Goal: Transaction & Acquisition: Subscribe to service/newsletter

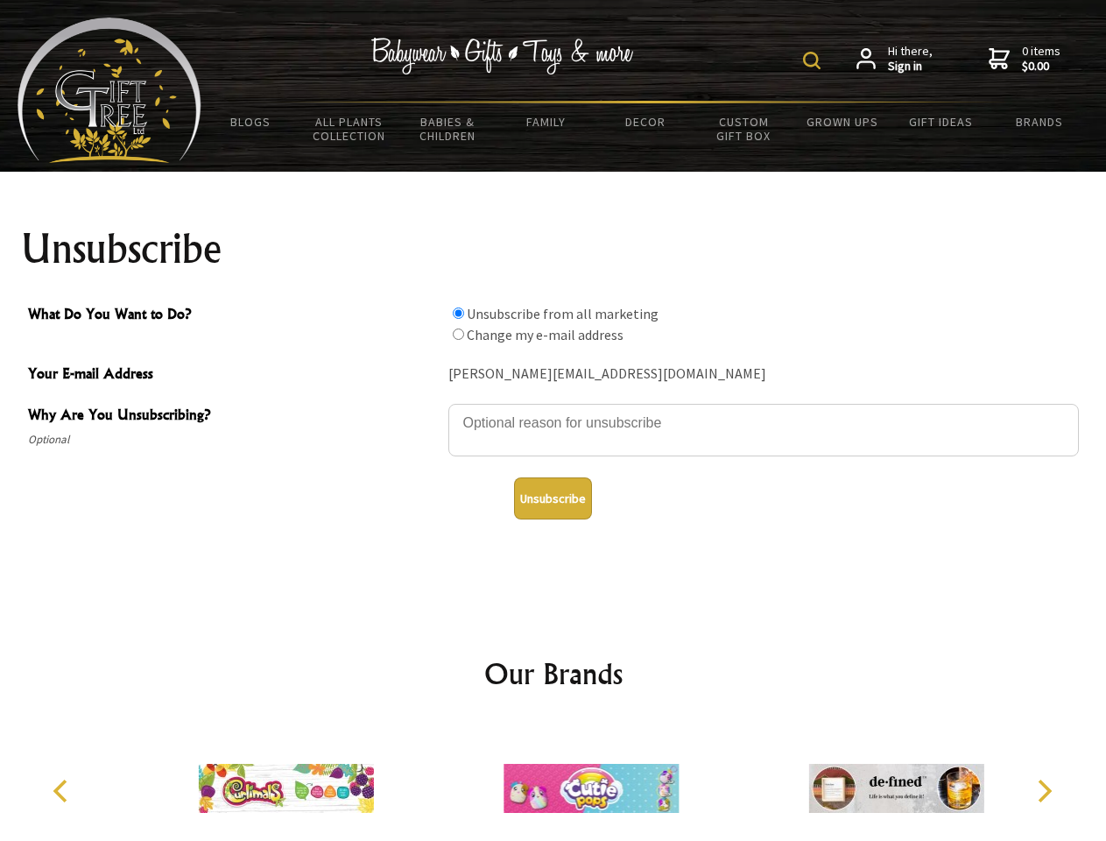
click at [815, 60] on img at bounding box center [812, 61] width 18 height 18
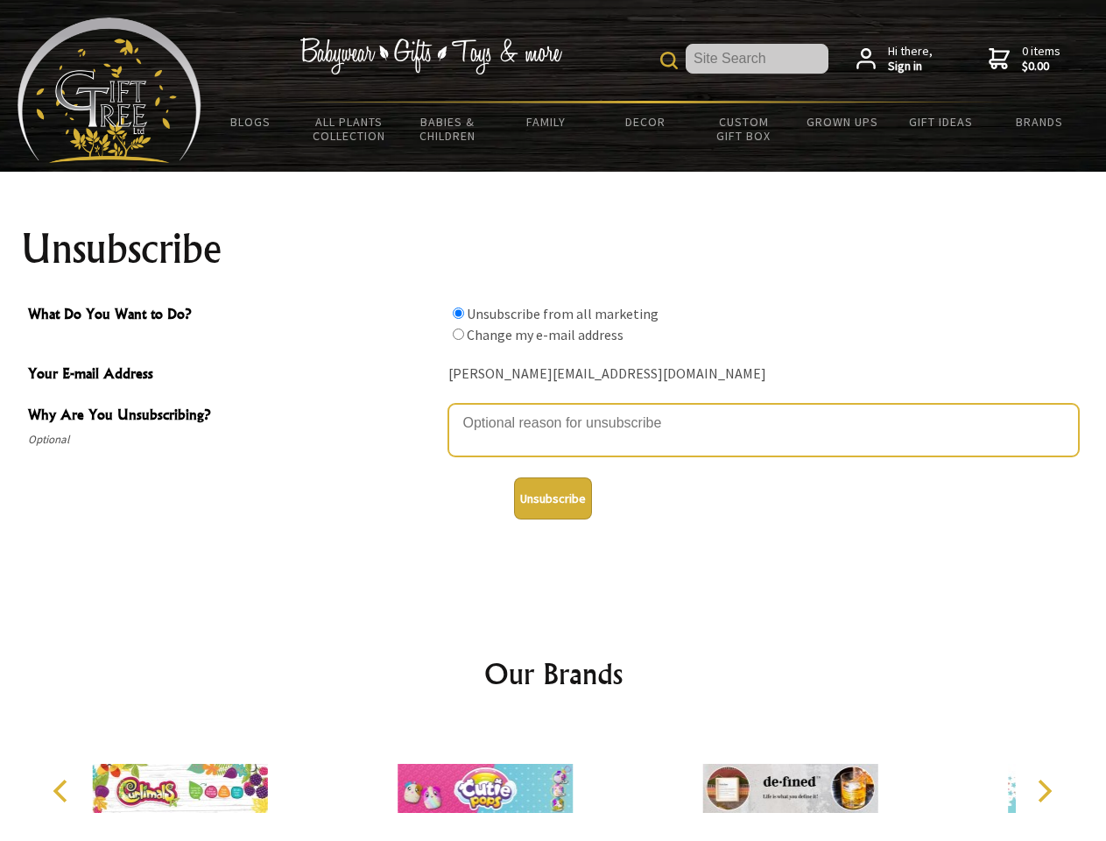
click at [554, 410] on textarea "Why Are You Unsubscribing?" at bounding box center [764, 430] width 631 height 53
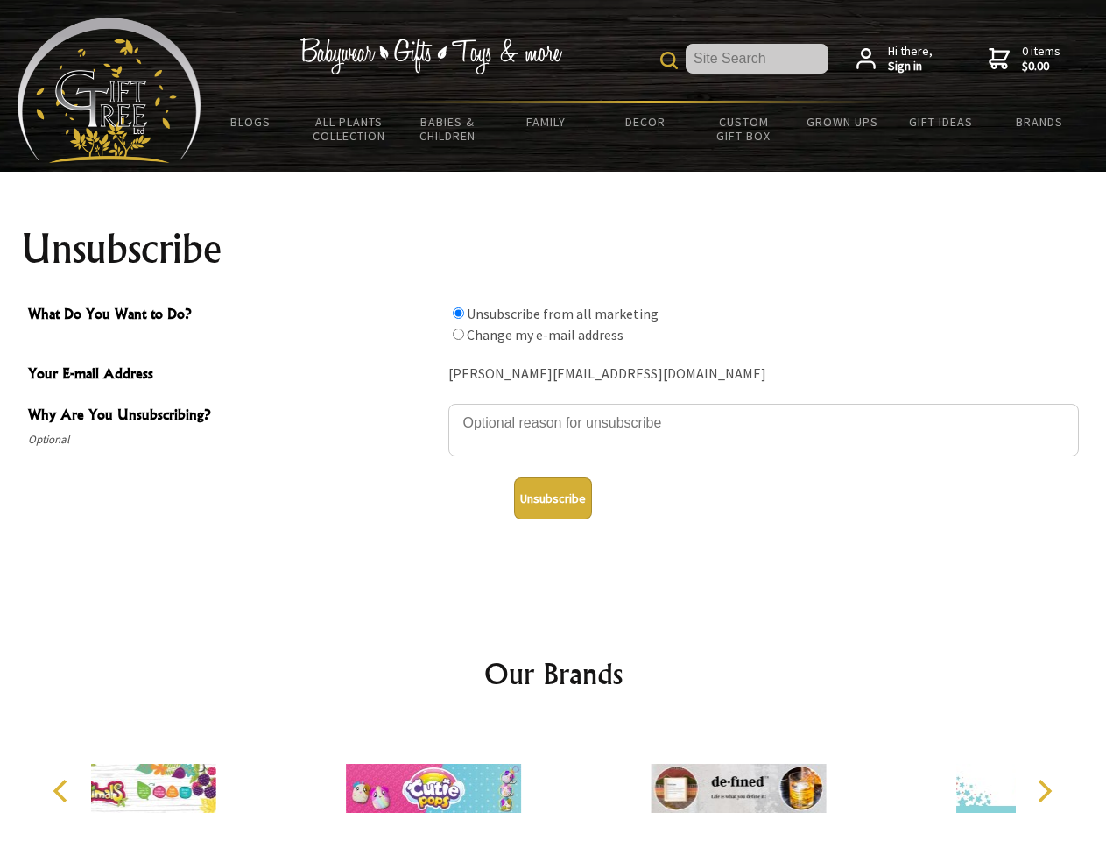
click at [458, 313] on input "What Do You Want to Do?" at bounding box center [458, 312] width 11 height 11
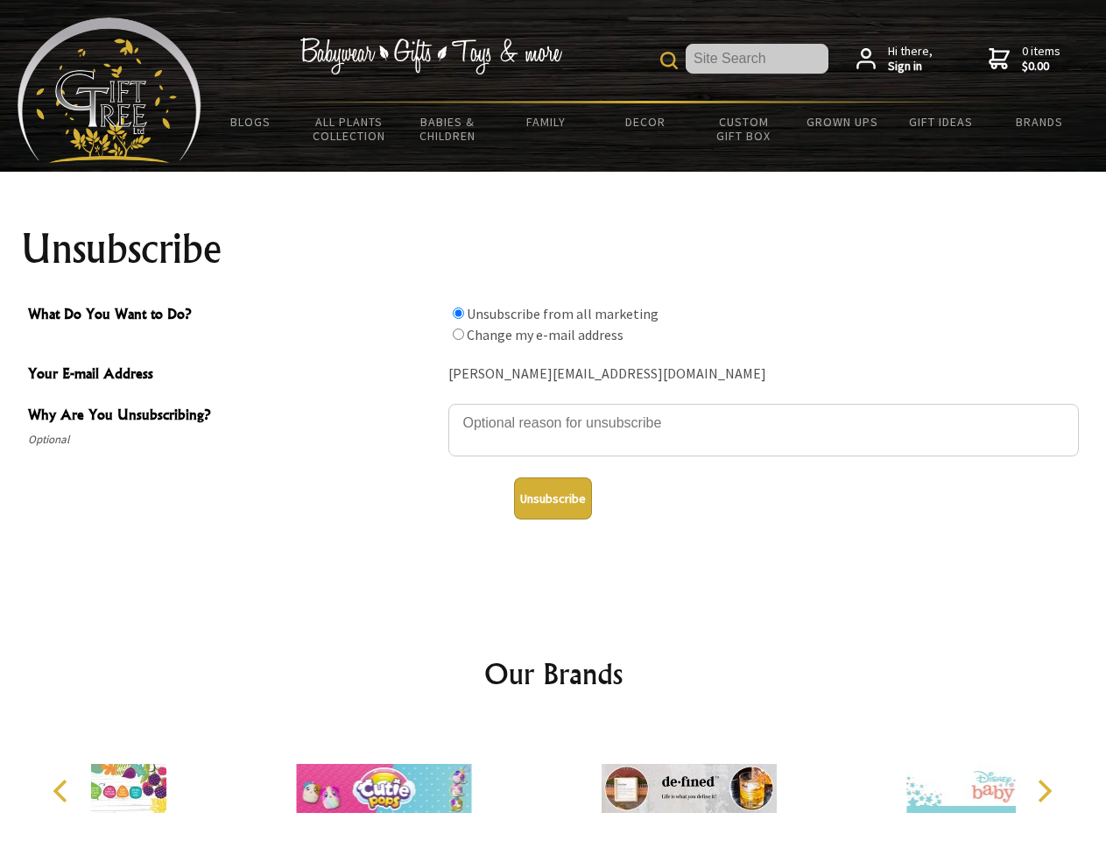
click at [458, 334] on input "What Do You Want to Do?" at bounding box center [458, 334] width 11 height 11
radio input "true"
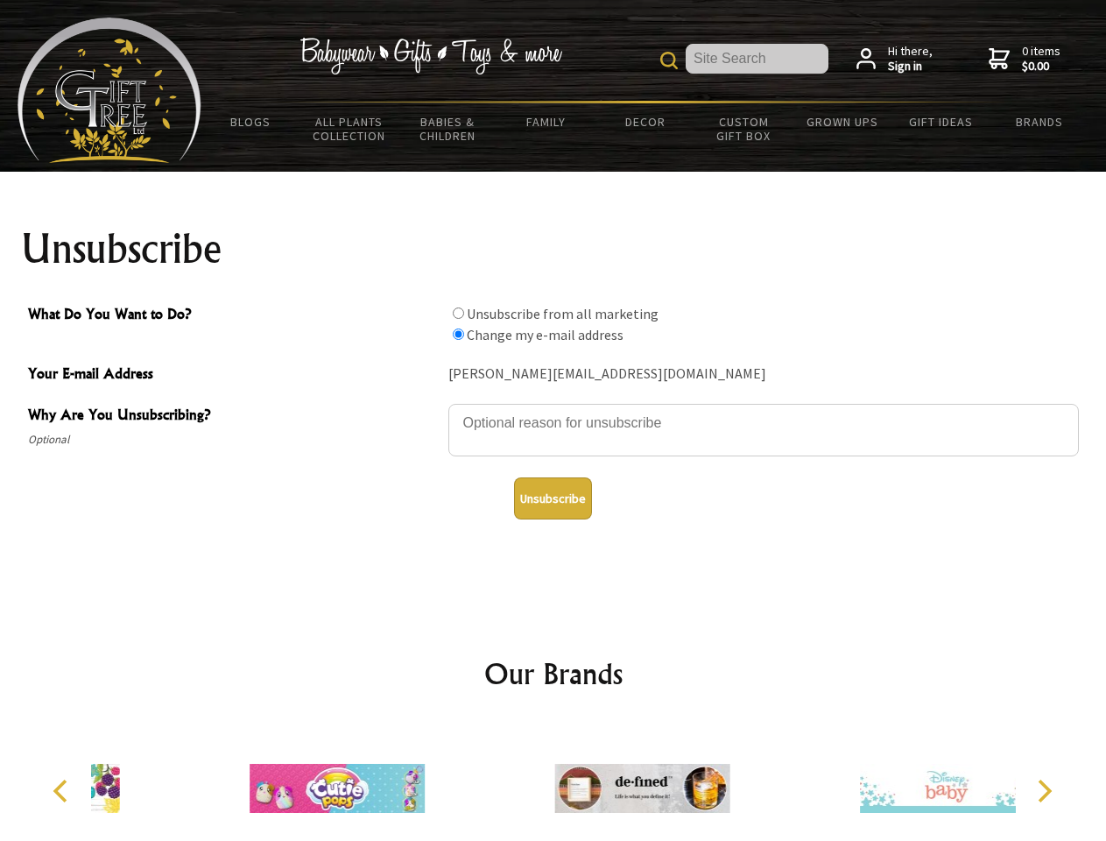
click at [553, 498] on button "Unsubscribe" at bounding box center [553, 498] width 78 height 42
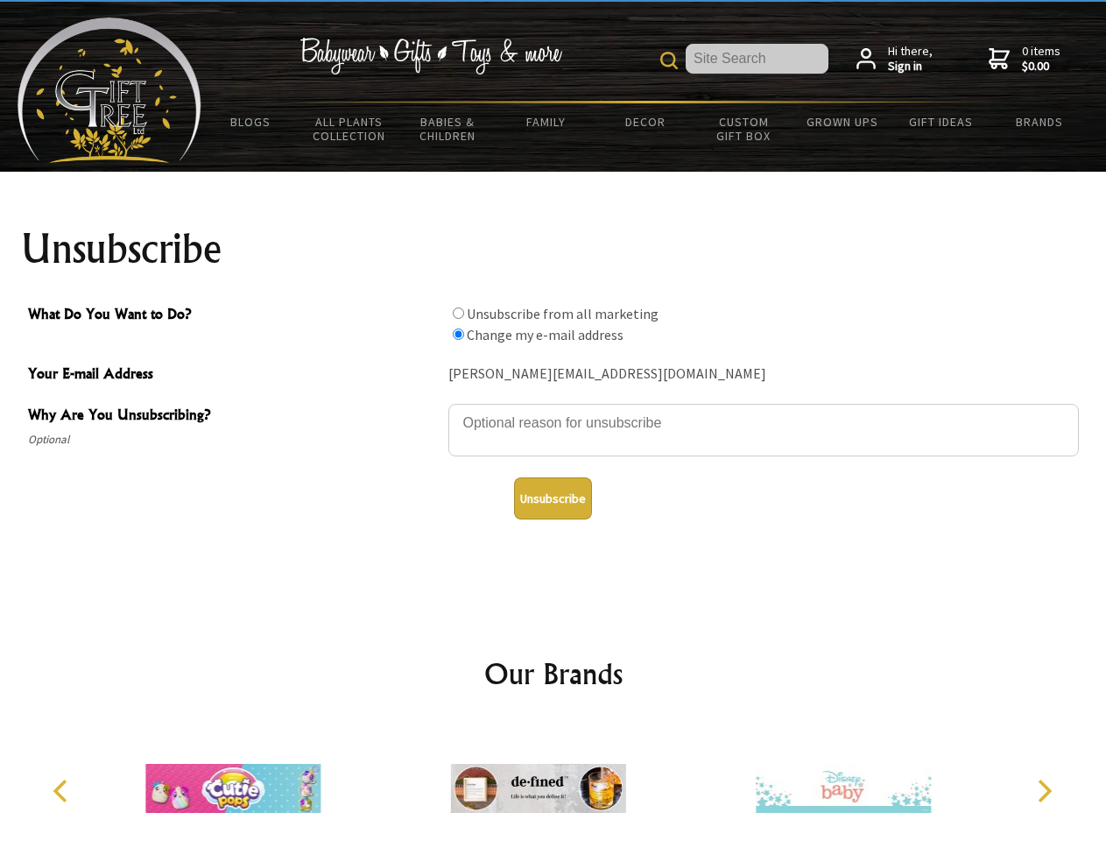
click at [554, 781] on img at bounding box center [538, 788] width 175 height 131
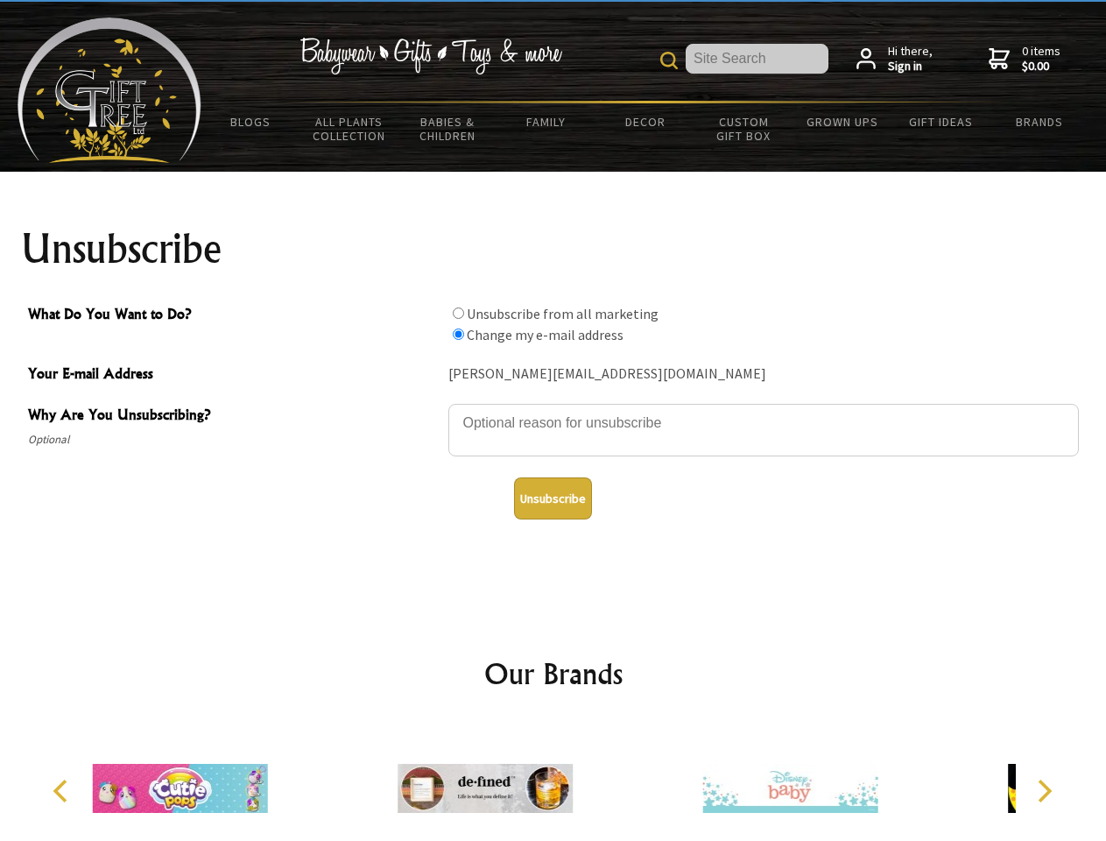
click at [63, 791] on icon "Previous" at bounding box center [62, 791] width 23 height 23
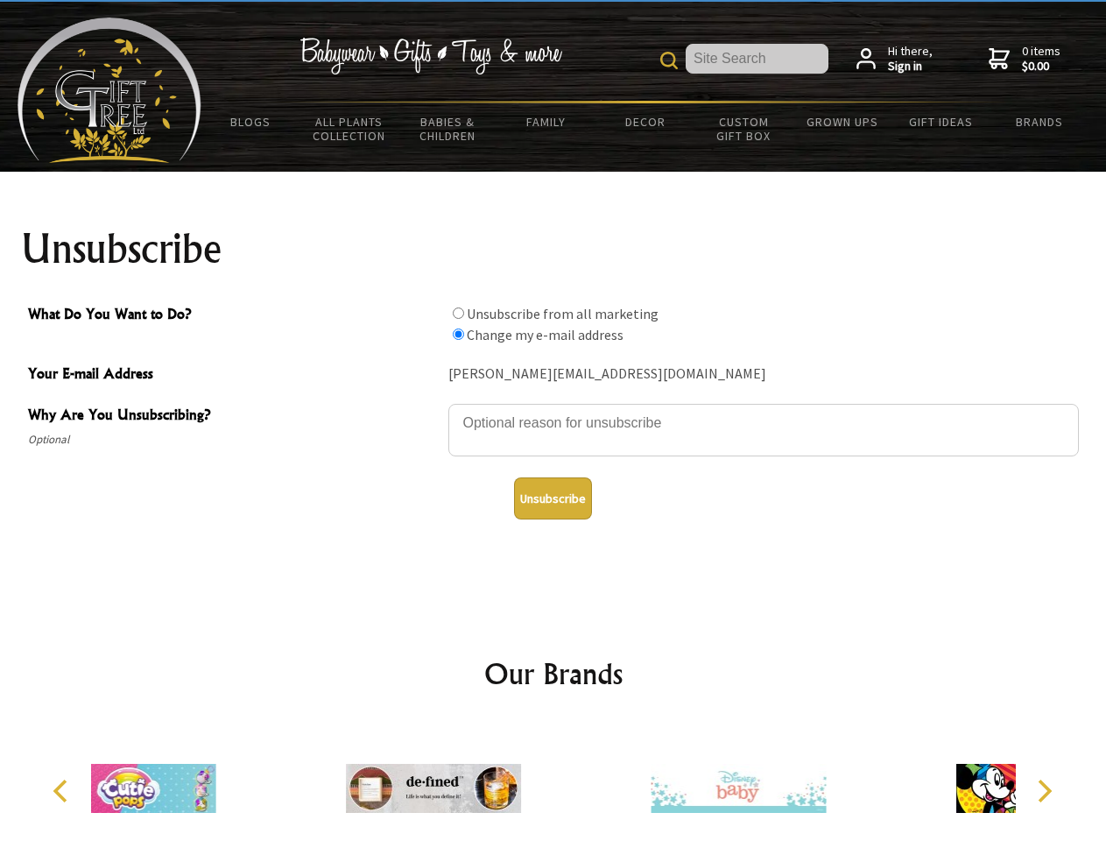
click at [1044, 791] on icon "Next" at bounding box center [1043, 791] width 23 height 23
